Goal: Information Seeking & Learning: Learn about a topic

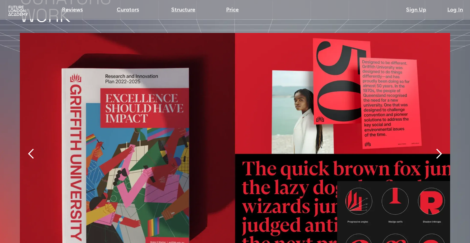
scroll to position [1224, 0]
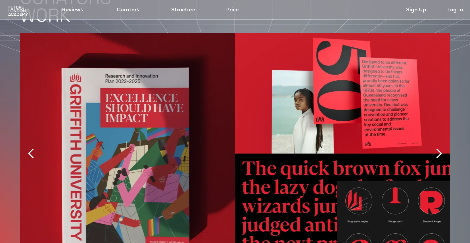
click at [439, 148] on div "next slide" at bounding box center [438, 153] width 11 height 11
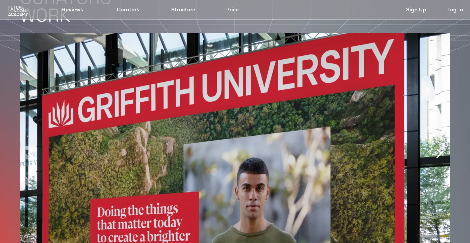
click at [439, 148] on div "next slide" at bounding box center [438, 153] width 11 height 11
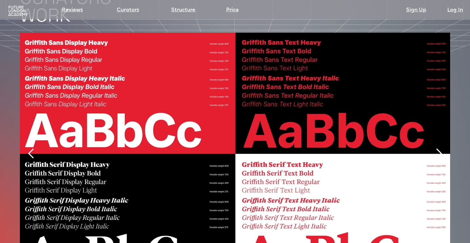
click at [439, 148] on div "next slide" at bounding box center [438, 153] width 11 height 11
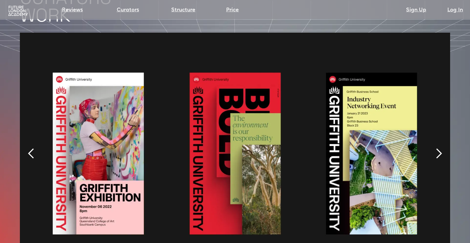
click at [439, 148] on div "next slide" at bounding box center [438, 153] width 11 height 11
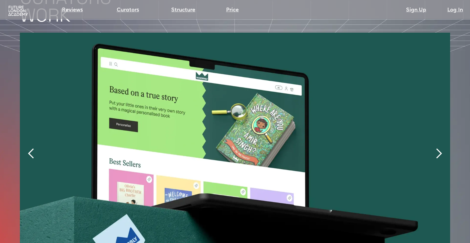
click at [439, 148] on div "next slide" at bounding box center [438, 153] width 11 height 11
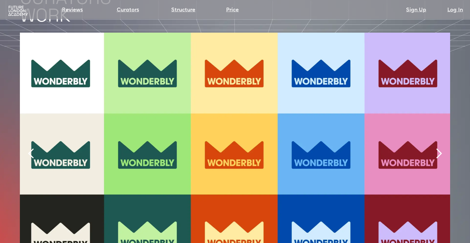
click at [439, 148] on div "next slide" at bounding box center [438, 153] width 11 height 11
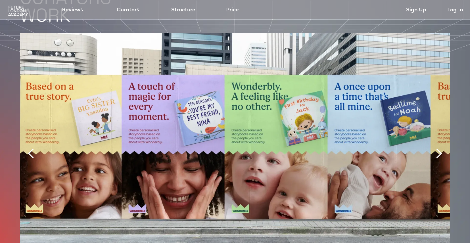
click at [439, 148] on div "next slide" at bounding box center [438, 153] width 11 height 11
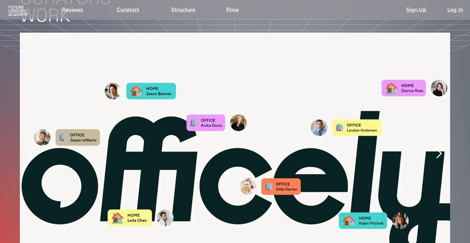
click at [439, 148] on div "next slide" at bounding box center [438, 153] width 11 height 11
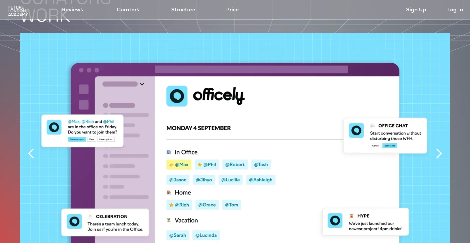
click at [439, 148] on div "next slide" at bounding box center [438, 153] width 11 height 11
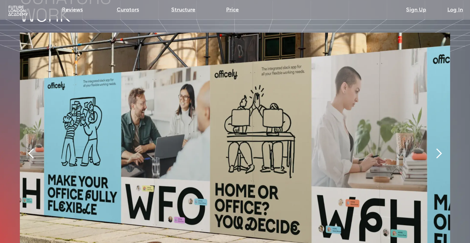
click at [439, 148] on div "next slide" at bounding box center [438, 153] width 11 height 11
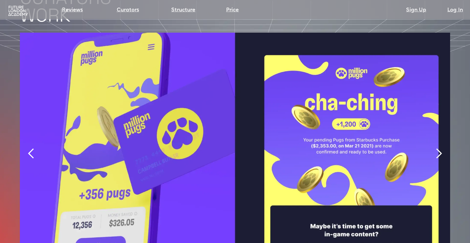
click at [439, 148] on div "next slide" at bounding box center [438, 153] width 11 height 11
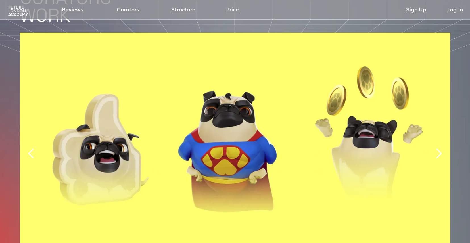
click at [439, 148] on div "next slide" at bounding box center [438, 153] width 11 height 11
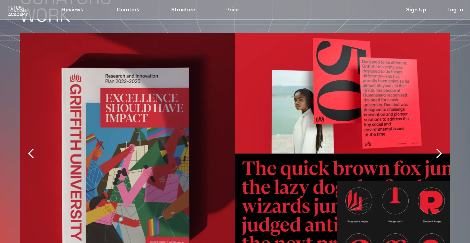
click at [439, 148] on div "next slide" at bounding box center [438, 153] width 11 height 11
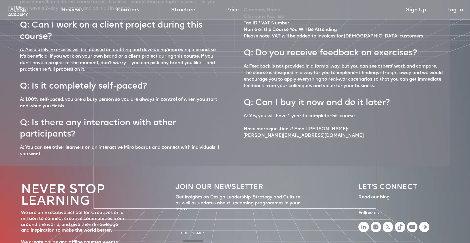
scroll to position [2478, 0]
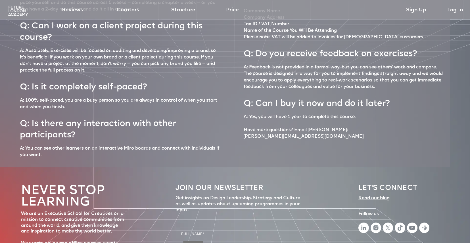
click at [8, 32] on div "Q: How much time a week do I need to complete the course? A: You will need arou…" at bounding box center [225, 60] width 450 height 211
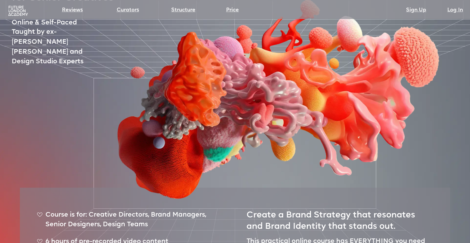
scroll to position [0, 0]
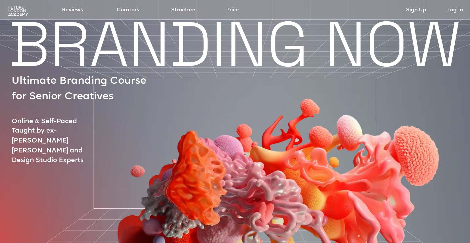
click at [20, 9] on img at bounding box center [18, 10] width 22 height 11
click at [234, 10] on link "Price" at bounding box center [232, 10] width 13 height 8
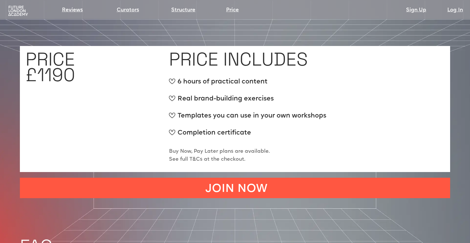
scroll to position [2164, 0]
